Goal: Information Seeking & Learning: Learn about a topic

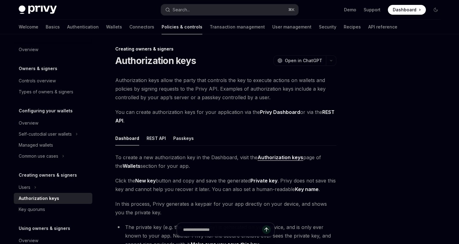
click at [329, 191] on span "Click the New key button and copy and save the generated Private key . Privy do…" at bounding box center [225, 185] width 221 height 17
click at [409, 123] on div at bounding box center [398, 146] width 93 height 198
drag, startPoint x: 235, startPoint y: 86, endPoint x: 272, endPoint y: 86, distance: 37.1
click at [272, 86] on span "Authorization keys allow the party that controls the key to execute actions on …" at bounding box center [225, 89] width 221 height 26
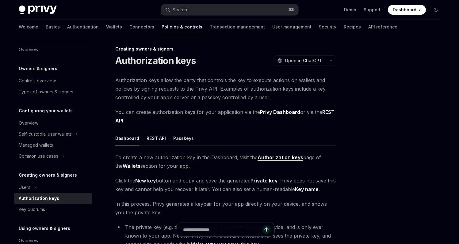
click at [320, 90] on span "Authorization keys allow the party that controls the key to execute actions on …" at bounding box center [225, 89] width 221 height 26
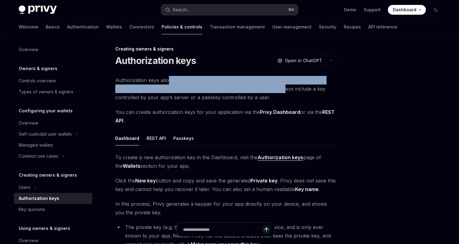
drag, startPoint x: 283, startPoint y: 93, endPoint x: 169, endPoint y: 79, distance: 114.8
click at [169, 79] on span "Authorization keys allow the party that controls the key to execute actions on …" at bounding box center [225, 89] width 221 height 26
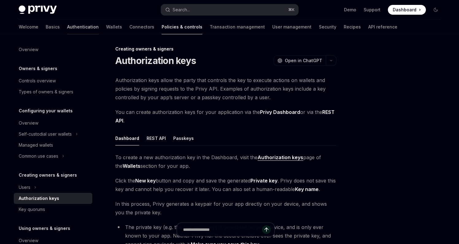
click at [67, 25] on link "Authentication" at bounding box center [83, 27] width 32 height 15
type textarea "*"
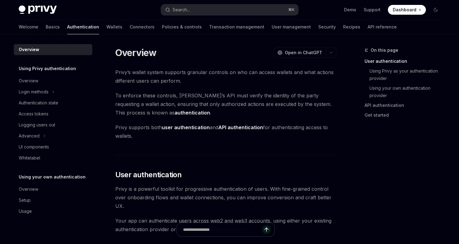
click at [302, 80] on span "Privy’s wallet system supports granular controls on who can access wallets and …" at bounding box center [225, 76] width 221 height 17
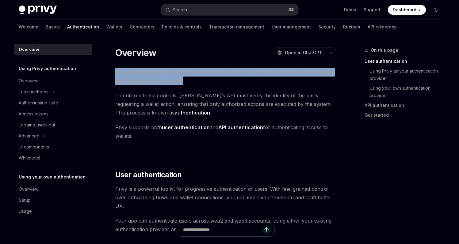
click at [302, 80] on span "Privy’s wallet system supports granular controls on who can access wallets and …" at bounding box center [225, 76] width 221 height 17
click at [336, 81] on span "Privy’s wallet system supports granular controls on who can access wallets and …" at bounding box center [225, 76] width 221 height 17
